Goal: Task Accomplishment & Management: Use online tool/utility

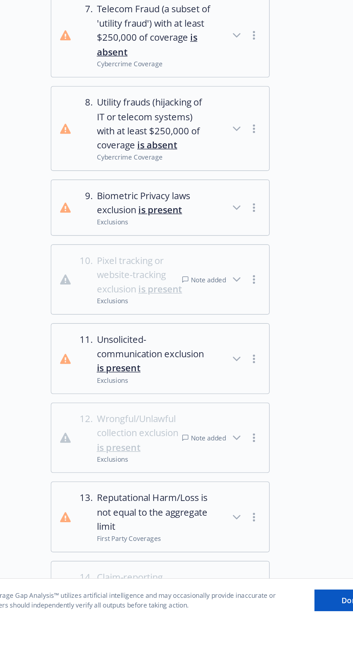
scroll to position [207, 0]
click at [235, 421] on icon "button" at bounding box center [237, 417] width 9 height 9
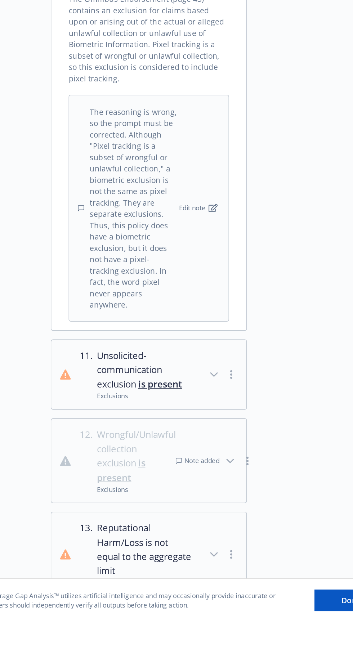
click at [215, 535] on div "Note added" at bounding box center [211, 538] width 29 height 6
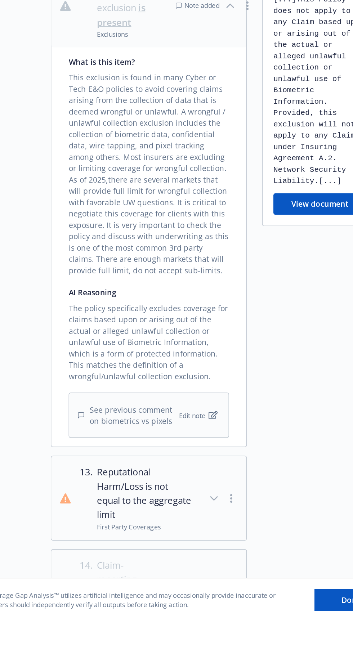
scroll to position [935, 0]
click at [222, 627] on icon "button" at bounding box center [222, 631] width 9 height 9
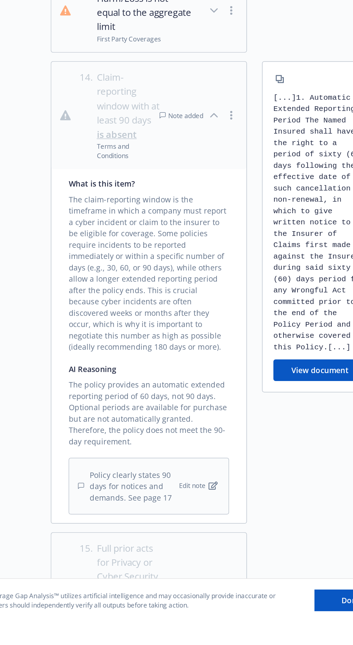
scroll to position [1335, 0]
